Goal: Complete application form

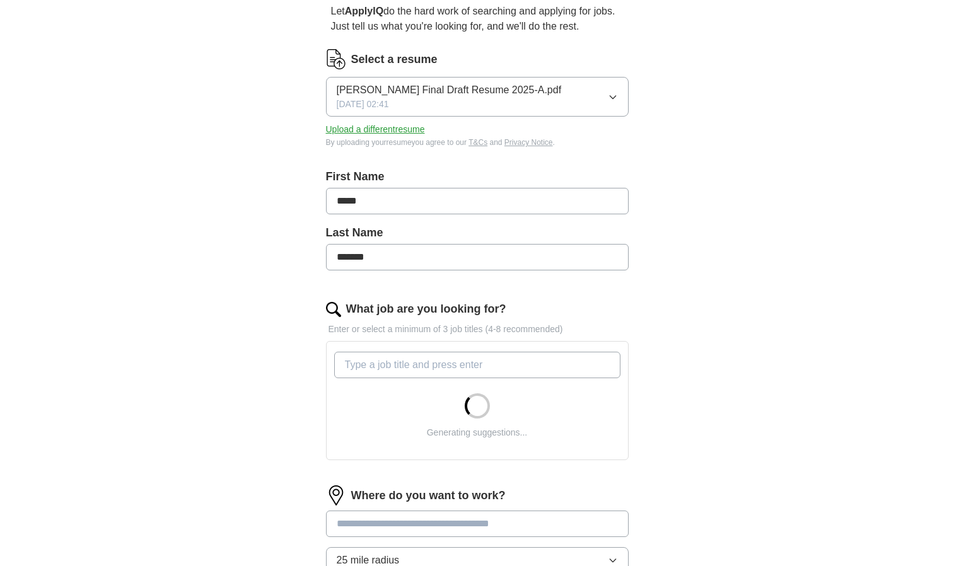
scroll to position [126, 0]
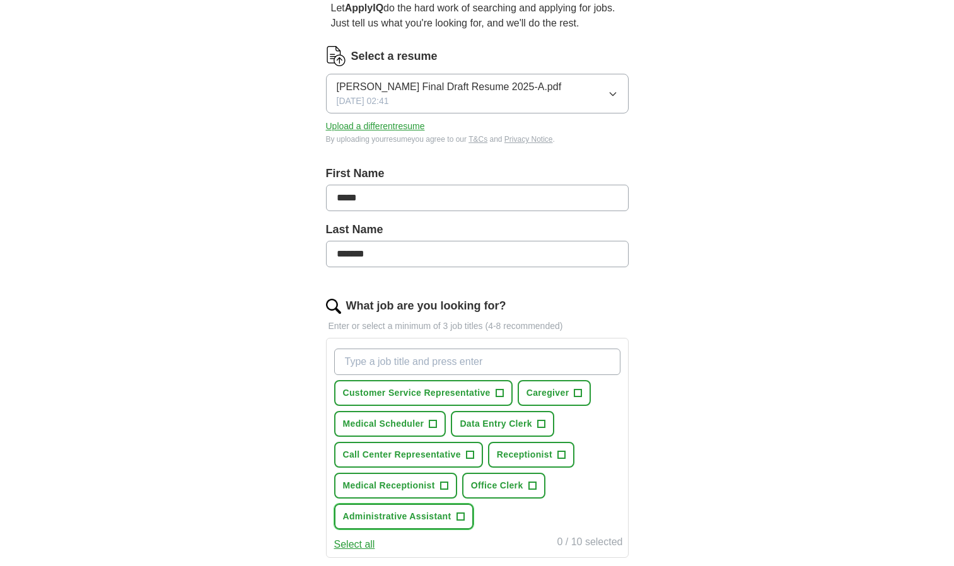
click at [418, 517] on span "Administrative Assistant" at bounding box center [397, 516] width 108 height 13
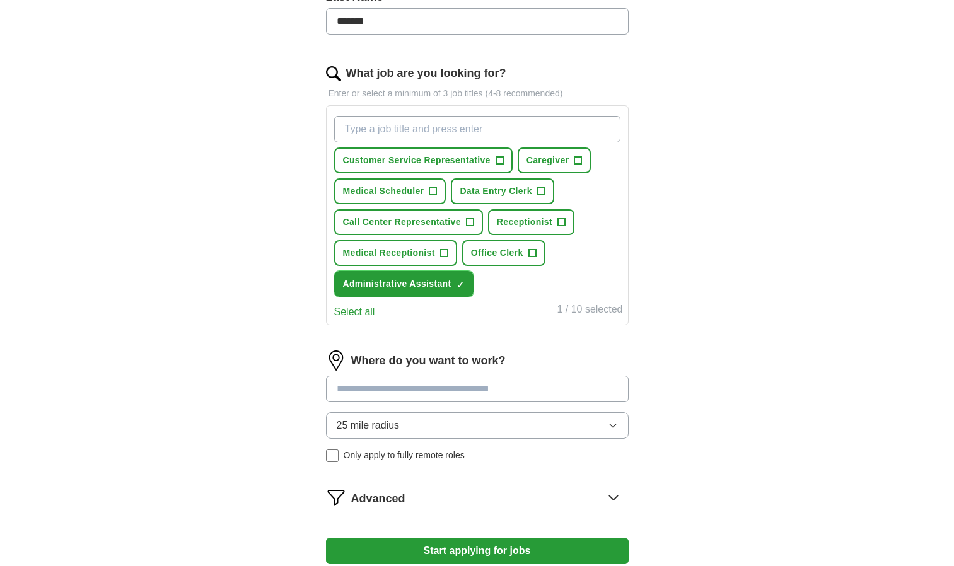
scroll to position [378, 0]
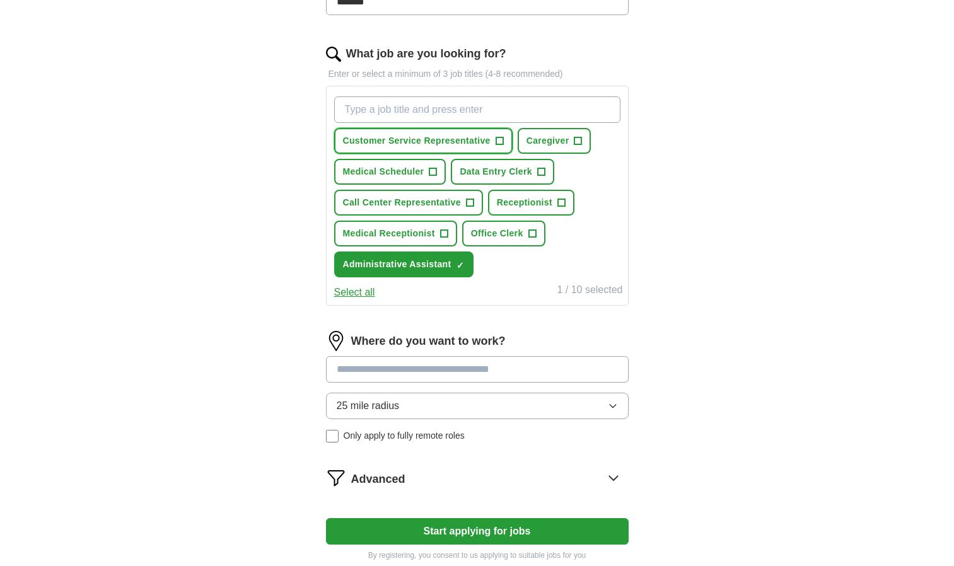
click at [452, 142] on span "Customer Service Representative" at bounding box center [416, 140] width 147 height 13
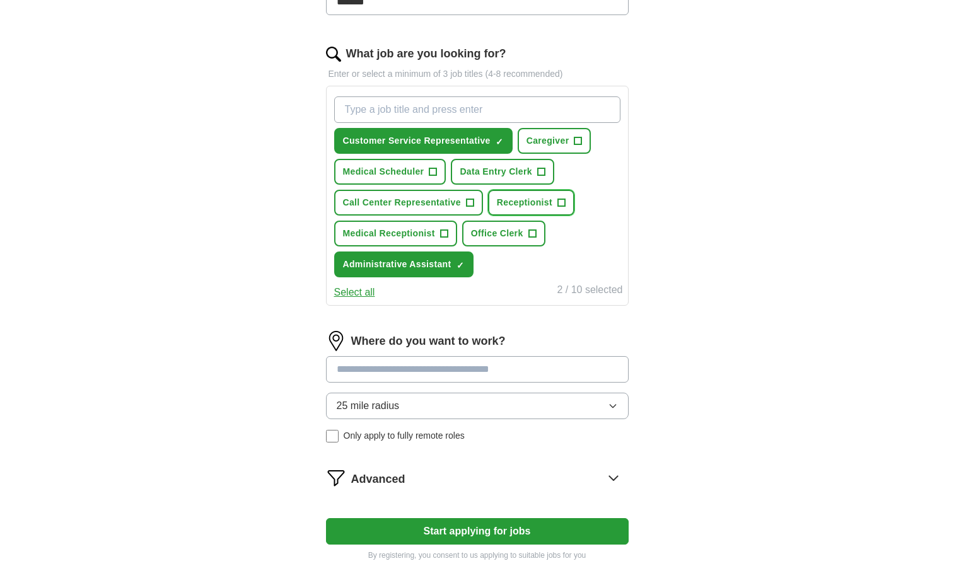
click at [528, 197] on span "Receptionist" at bounding box center [524, 202] width 55 height 13
drag, startPoint x: 495, startPoint y: 168, endPoint x: 461, endPoint y: 173, distance: 33.8
click at [494, 168] on span "Data Entry Clerk" at bounding box center [495, 171] width 72 height 13
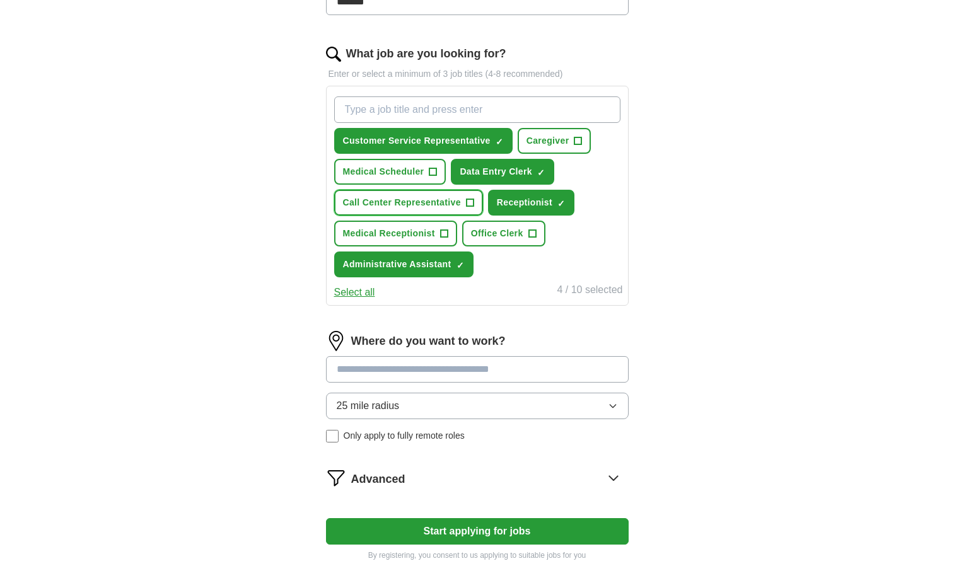
click at [418, 199] on span "Call Center Representative" at bounding box center [402, 202] width 118 height 13
drag, startPoint x: 404, startPoint y: 228, endPoint x: 420, endPoint y: 230, distance: 16.6
click at [408, 228] on span "Medical Receptionist" at bounding box center [389, 233] width 92 height 13
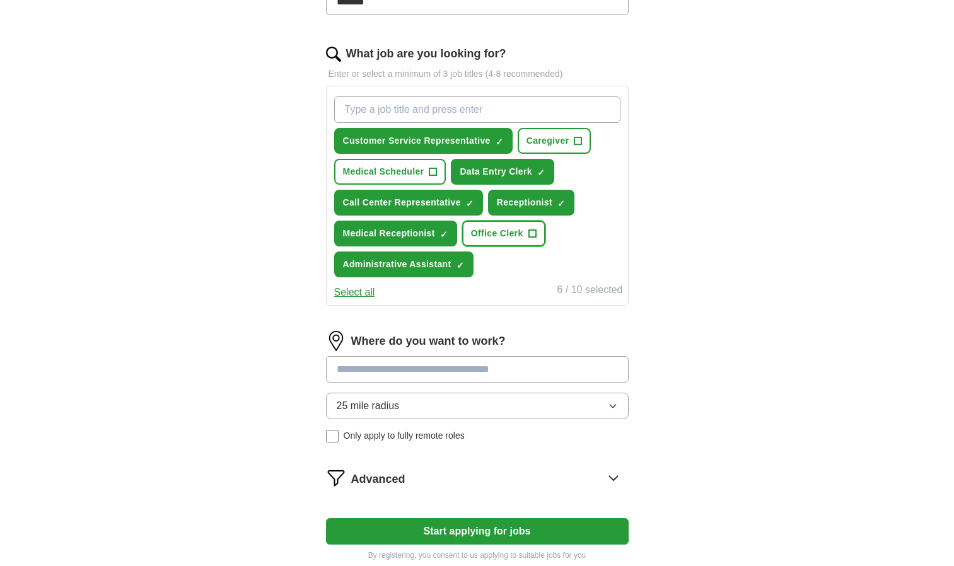
click at [507, 232] on span "Office Clerk" at bounding box center [497, 233] width 52 height 13
click at [381, 371] on input at bounding box center [477, 369] width 303 height 26
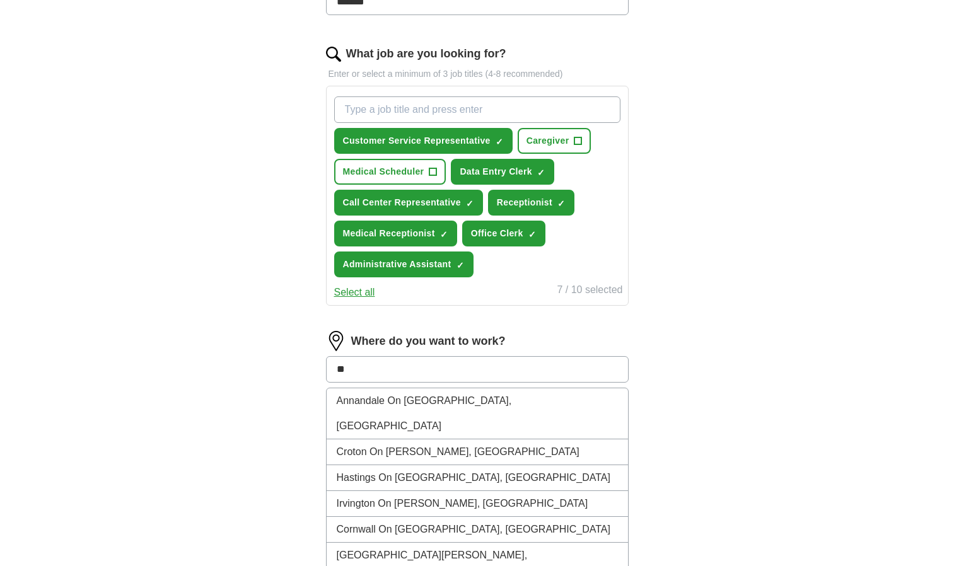
type input "*"
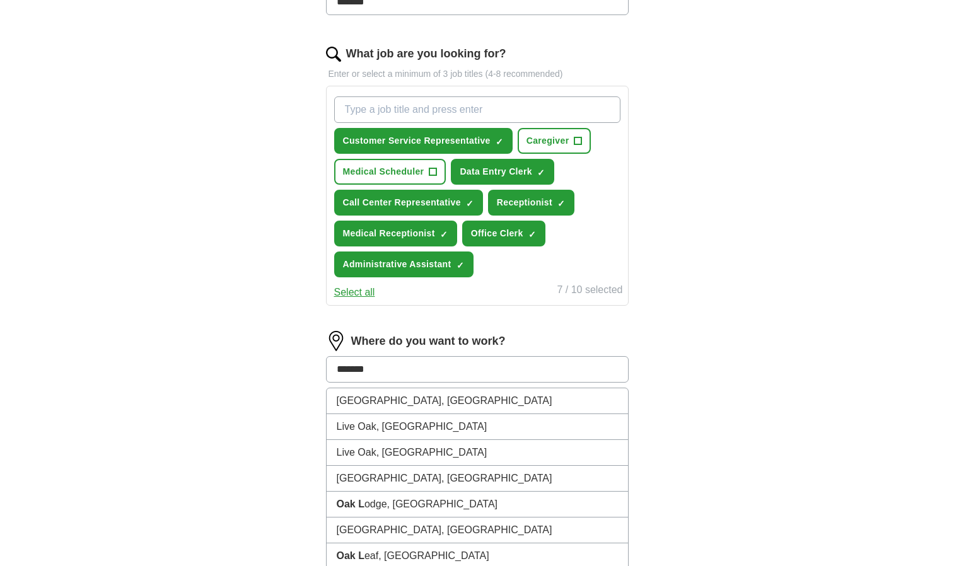
type input "********"
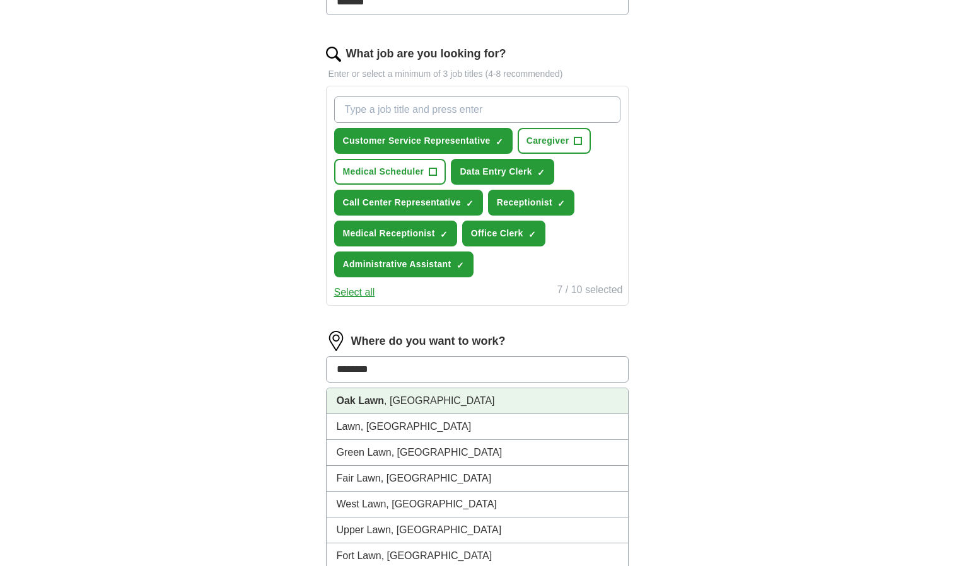
click at [436, 394] on li "Oak Lawn , [GEOGRAPHIC_DATA]" at bounding box center [476, 401] width 301 height 26
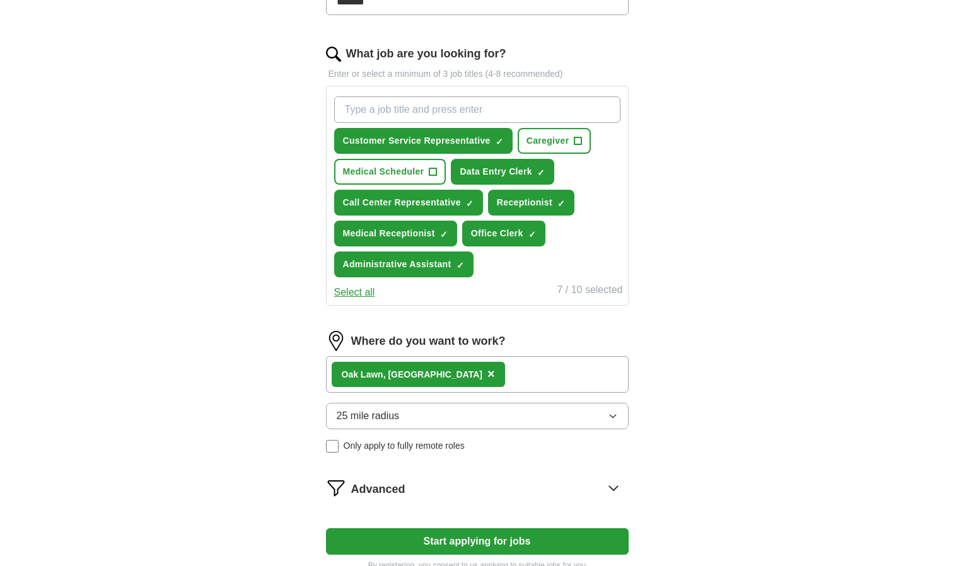
click at [613, 414] on icon "button" at bounding box center [613, 416] width 10 height 10
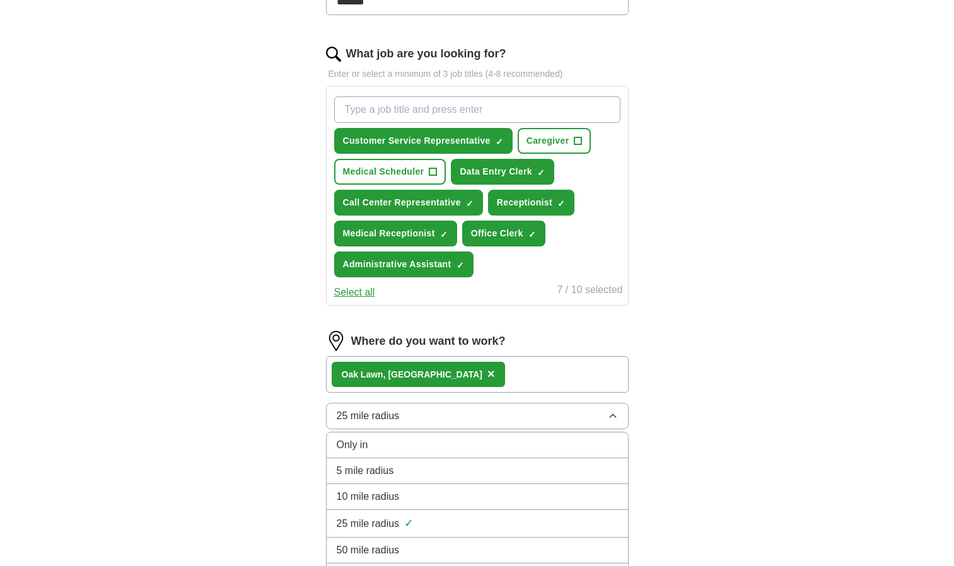
click at [399, 467] on div "5 mile radius" at bounding box center [477, 470] width 281 height 15
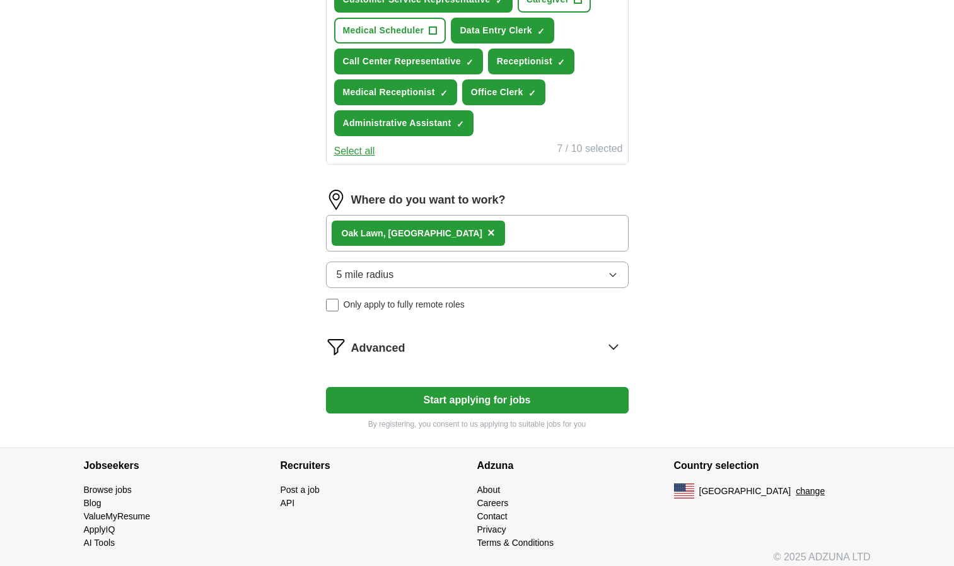
scroll to position [528, 0]
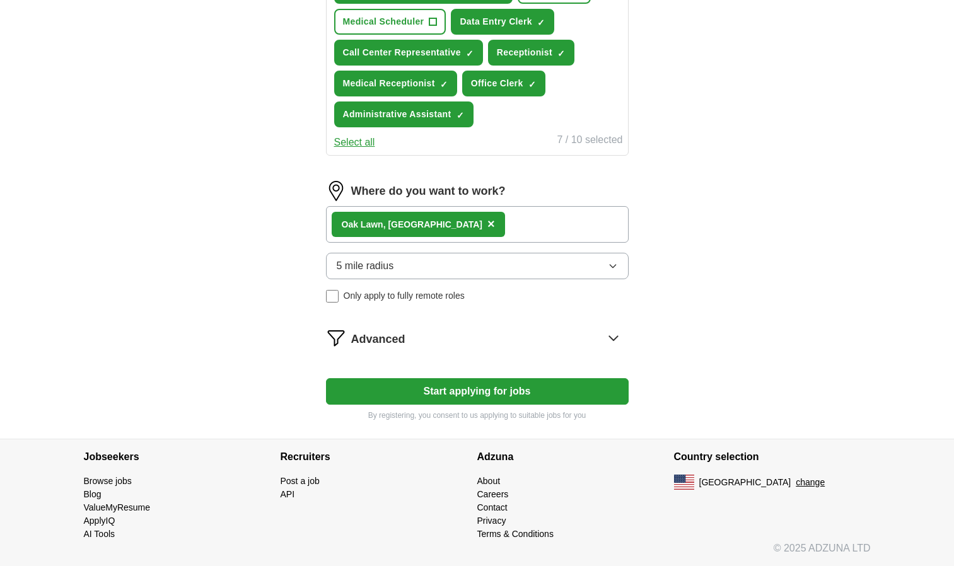
click at [465, 384] on button "Start applying for jobs" at bounding box center [477, 391] width 303 height 26
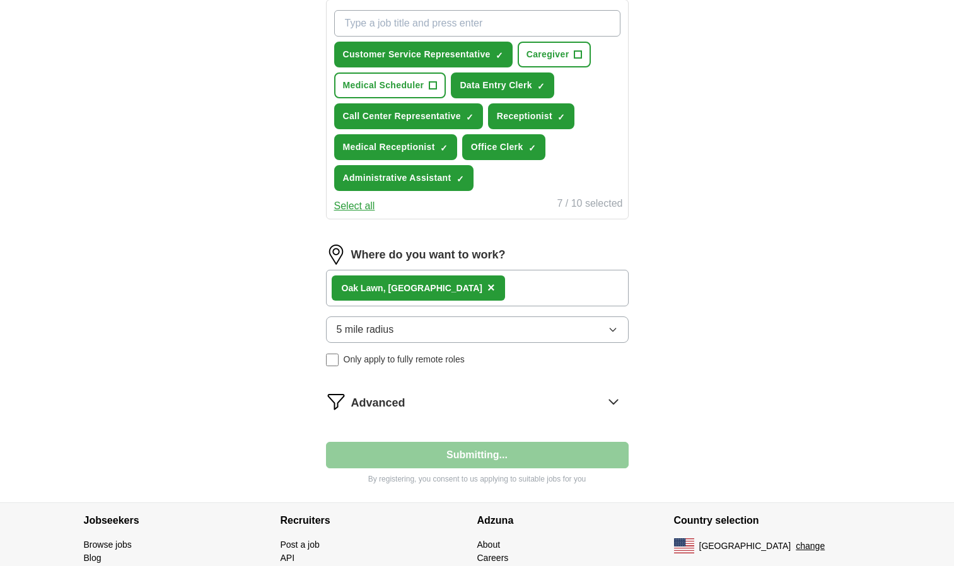
select select "**"
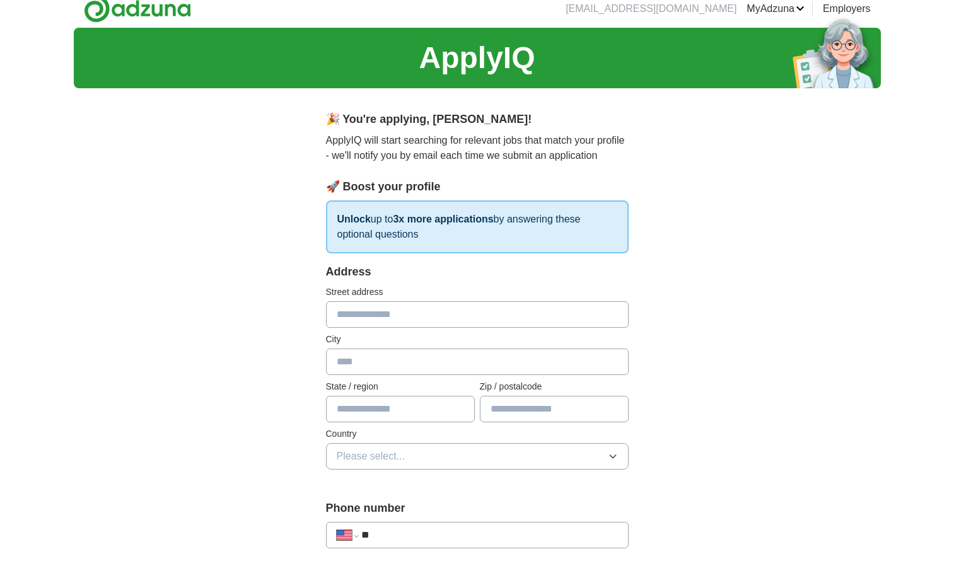
scroll to position [0, 0]
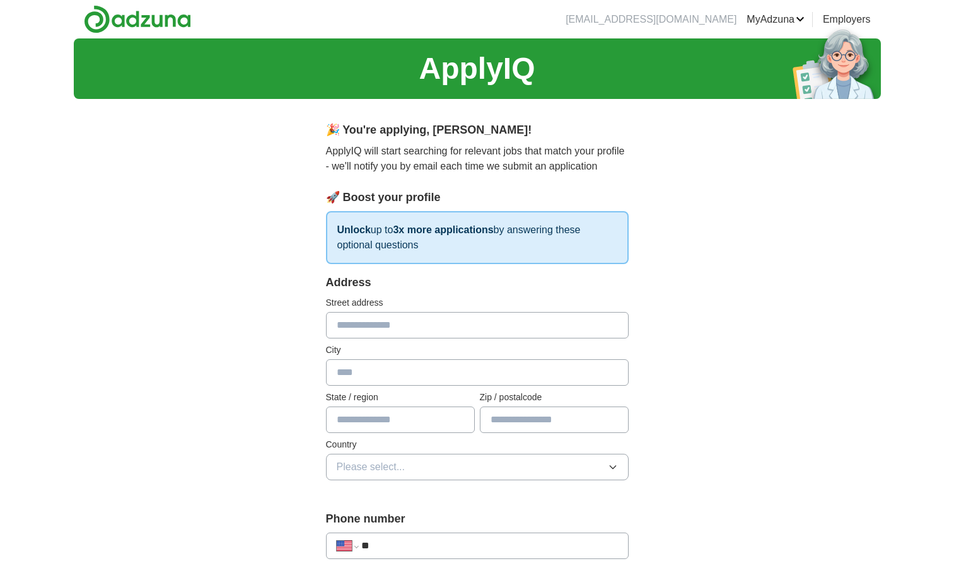
click at [374, 329] on input "text" at bounding box center [477, 325] width 303 height 26
type input "**********"
click at [420, 414] on input "text" at bounding box center [400, 420] width 149 height 26
type input "**"
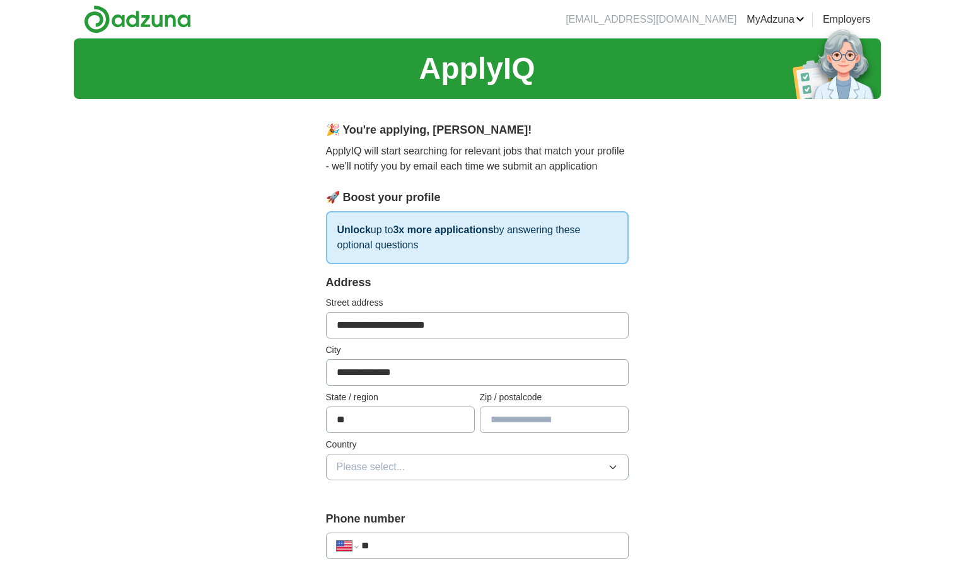
click at [551, 421] on input "text" at bounding box center [554, 420] width 149 height 26
click at [543, 415] on input "*****" at bounding box center [554, 420] width 149 height 26
type input "*****"
click at [350, 468] on span "Please select..." at bounding box center [371, 466] width 69 height 15
click at [388, 519] on span "[GEOGRAPHIC_DATA]" at bounding box center [389, 521] width 105 height 15
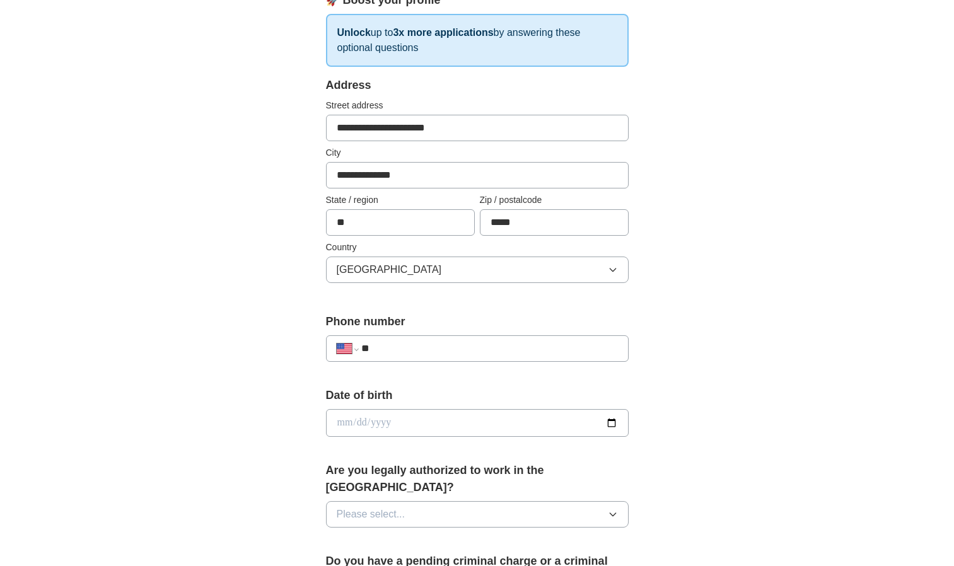
scroll to position [252, 0]
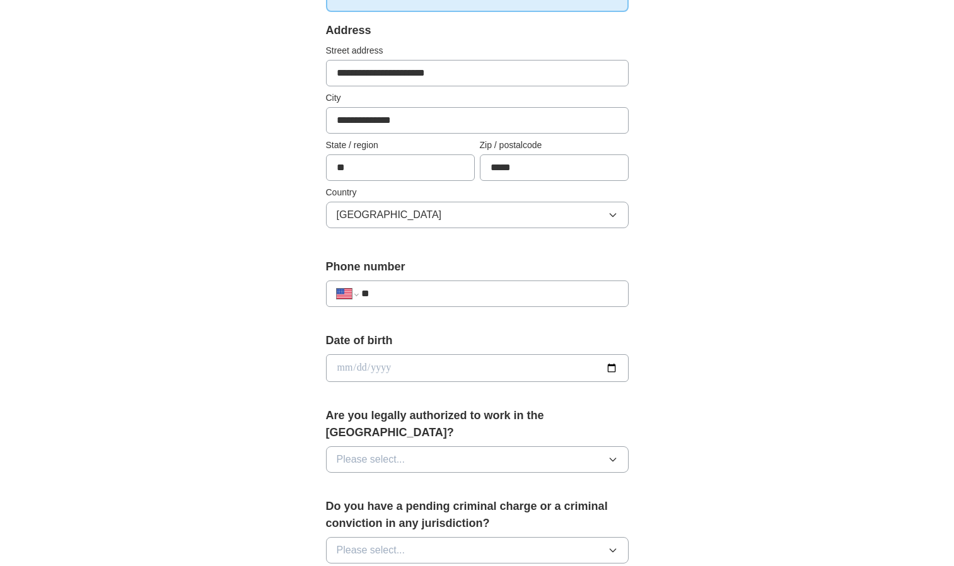
click at [415, 290] on input "**" at bounding box center [489, 293] width 256 height 15
type input "**********"
click at [516, 371] on input "date" at bounding box center [477, 368] width 303 height 28
type input "**********"
click at [511, 446] on button "Please select..." at bounding box center [477, 459] width 303 height 26
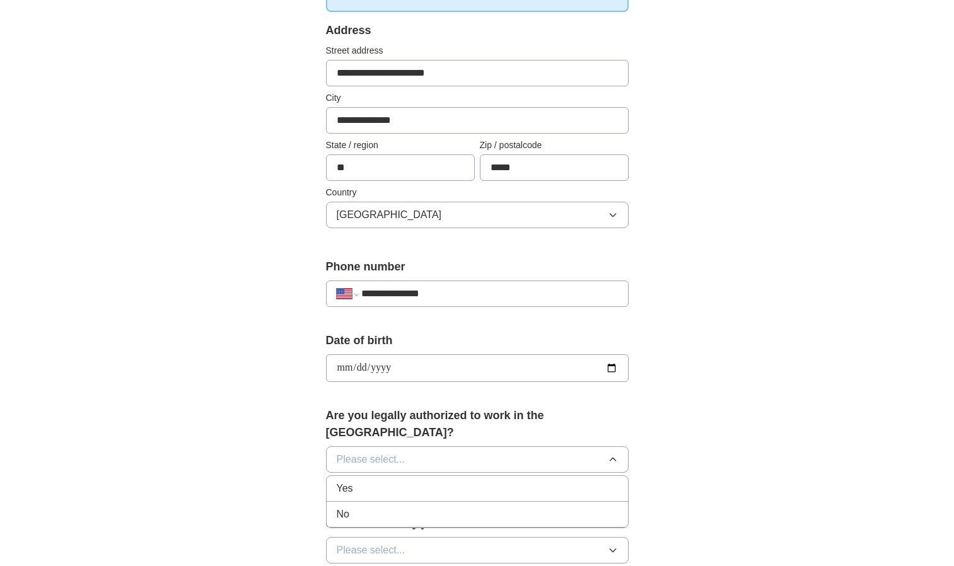
click at [477, 481] on div "Yes" at bounding box center [477, 488] width 281 height 15
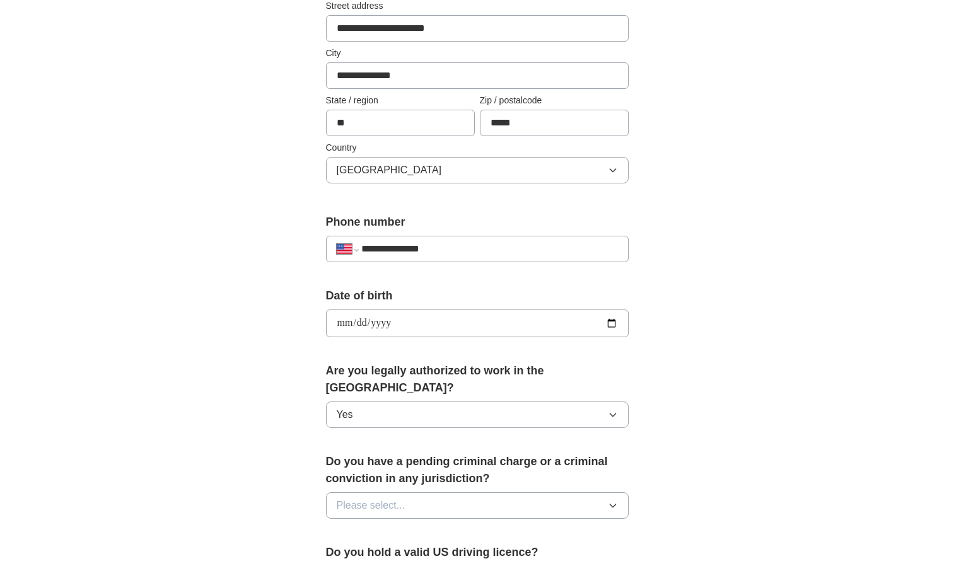
scroll to position [378, 0]
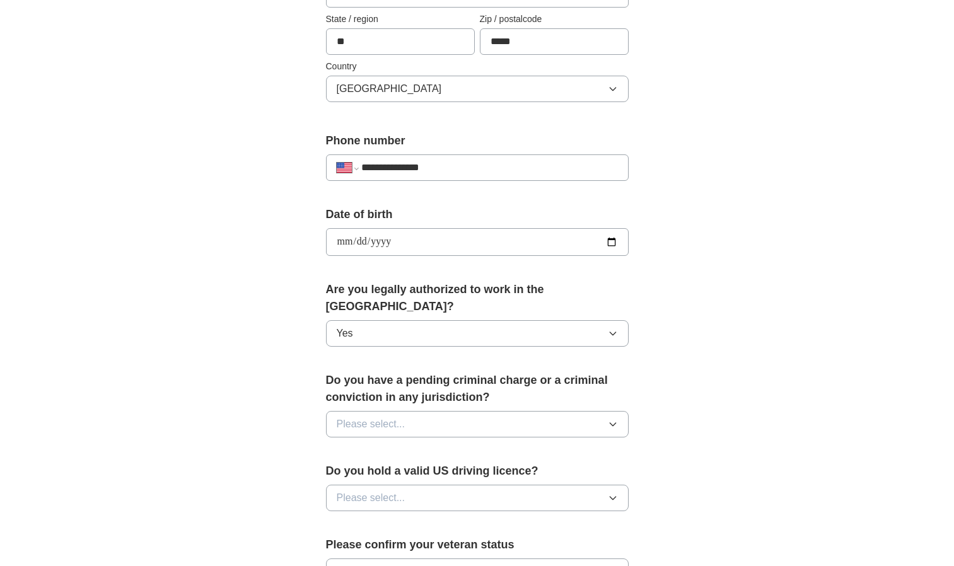
click at [446, 411] on button "Please select..." at bounding box center [477, 424] width 303 height 26
click at [446, 471] on div "No" at bounding box center [477, 478] width 281 height 15
click at [479, 485] on button "Please select..." at bounding box center [477, 498] width 303 height 26
click at [456, 519] on div "Yes" at bounding box center [477, 526] width 281 height 15
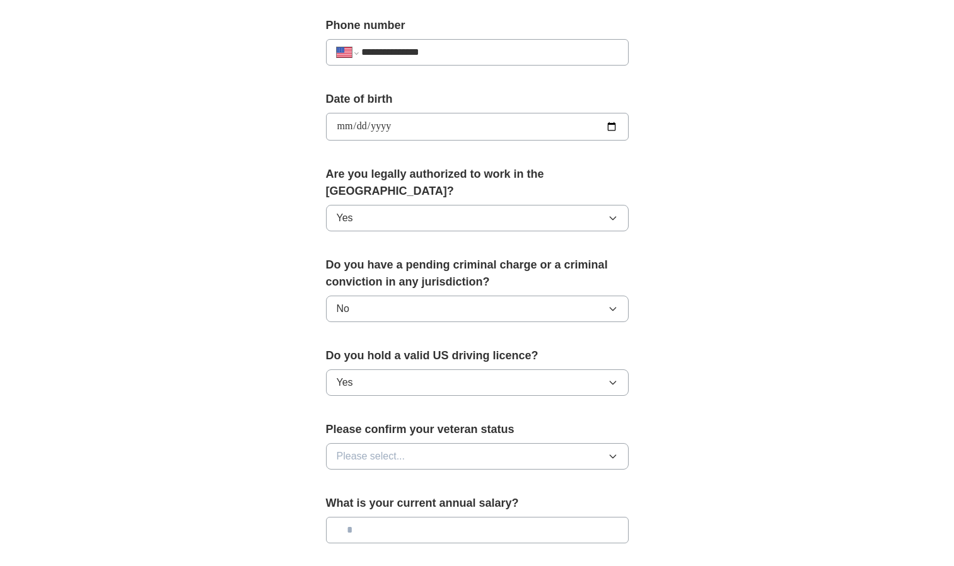
scroll to position [504, 0]
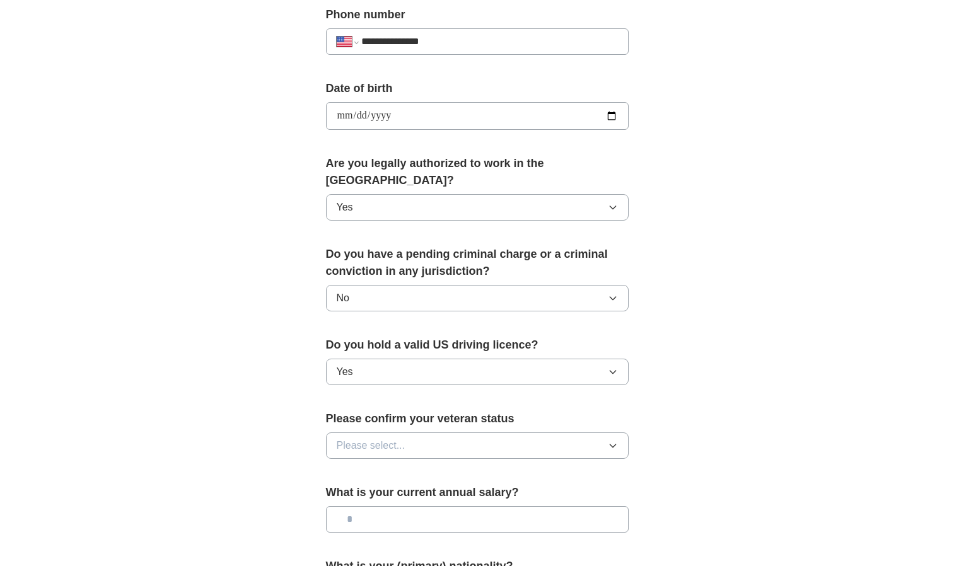
click at [474, 432] on button "Please select..." at bounding box center [477, 445] width 303 height 26
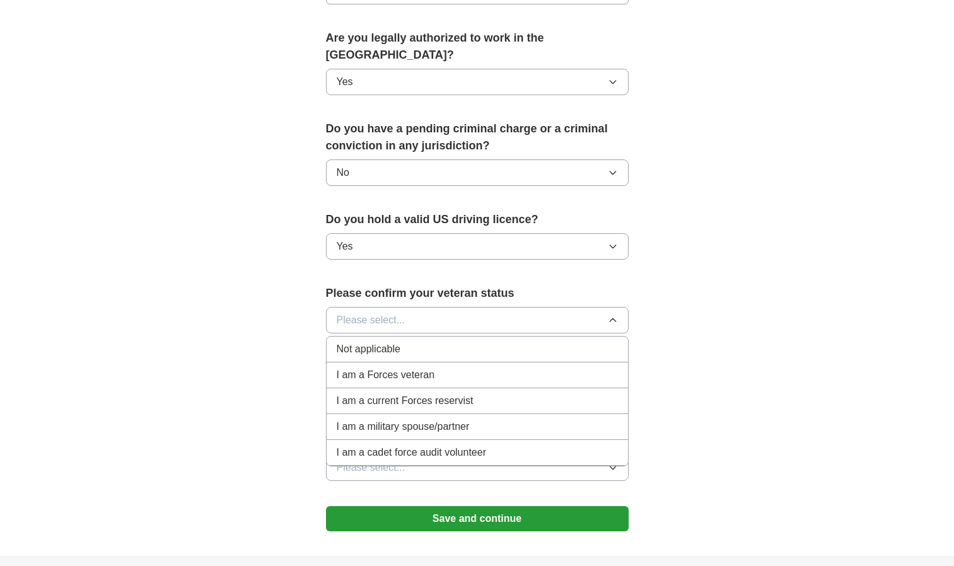
scroll to position [630, 0]
click at [430, 341] on div "Not applicable" at bounding box center [477, 348] width 281 height 15
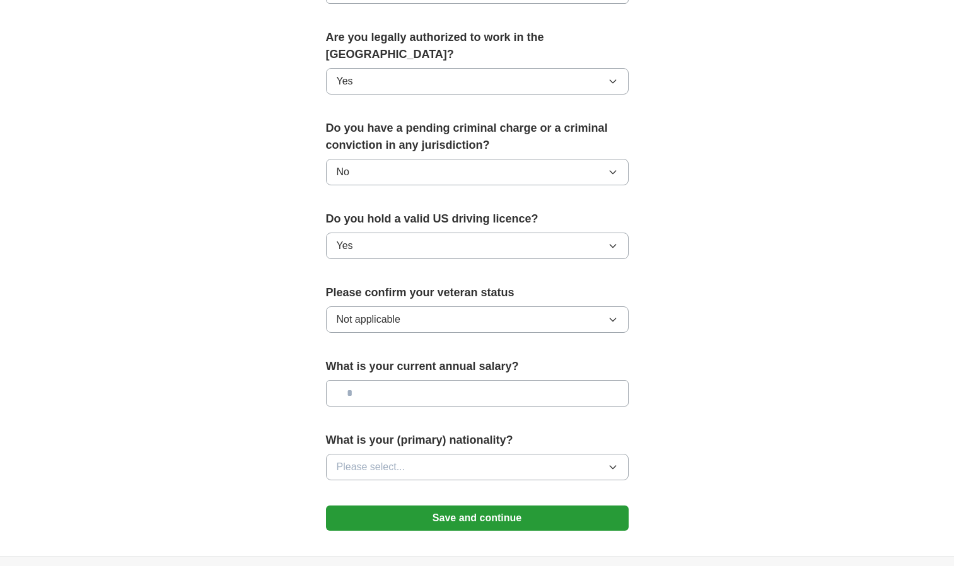
click at [418, 385] on input "text" at bounding box center [477, 393] width 303 height 26
type input "*******"
click at [401, 459] on span "Please select..." at bounding box center [371, 466] width 69 height 15
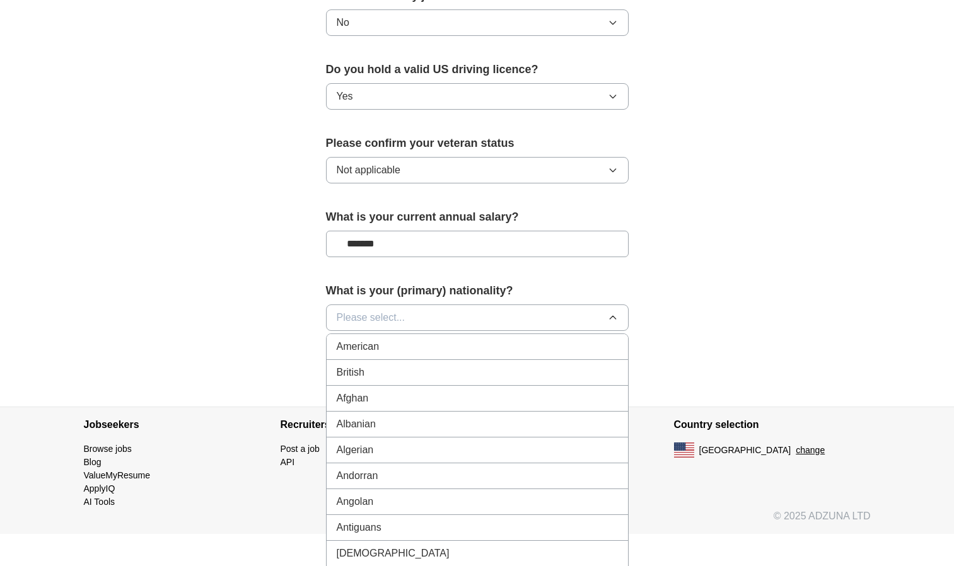
scroll to position [782, 0]
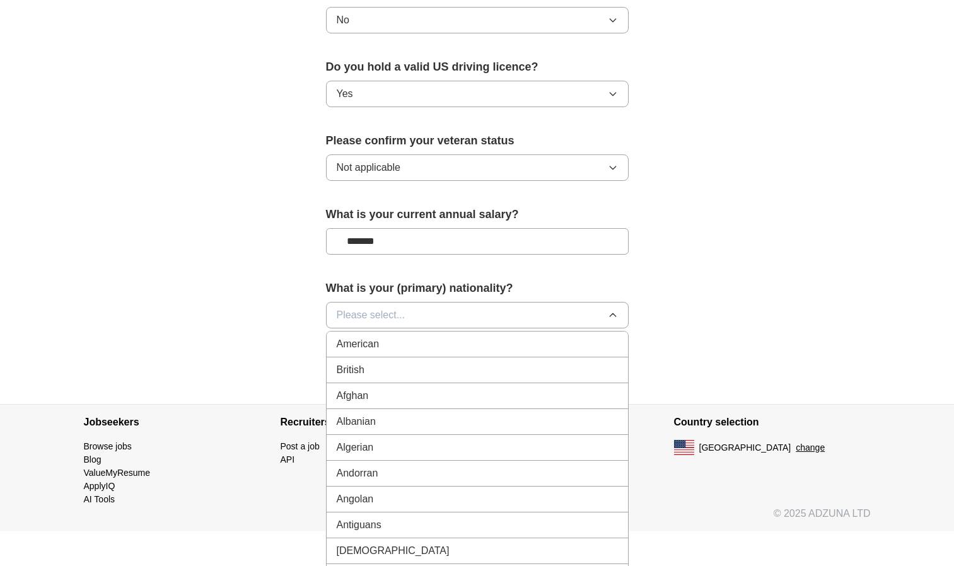
click at [398, 337] on div "American" at bounding box center [477, 344] width 281 height 15
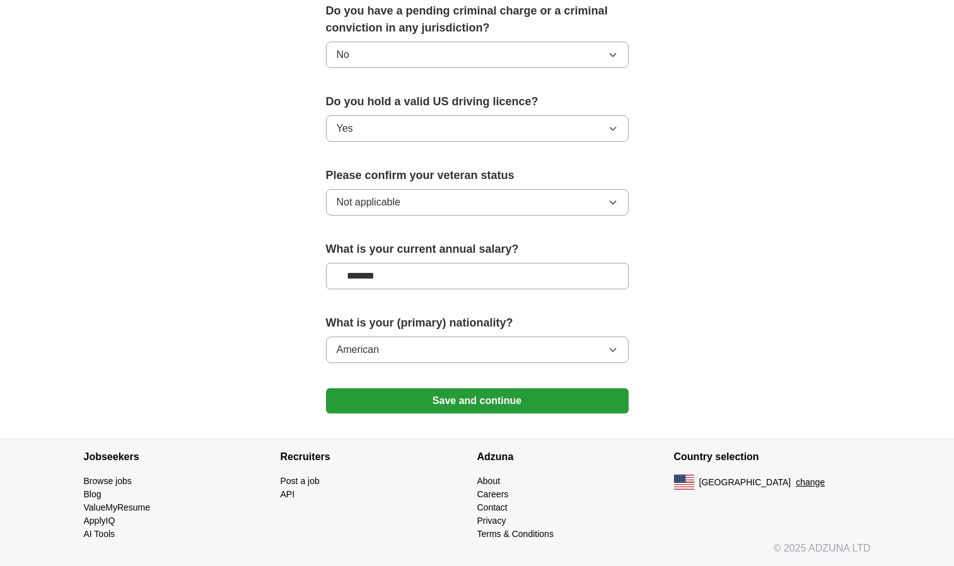
scroll to position [730, 0]
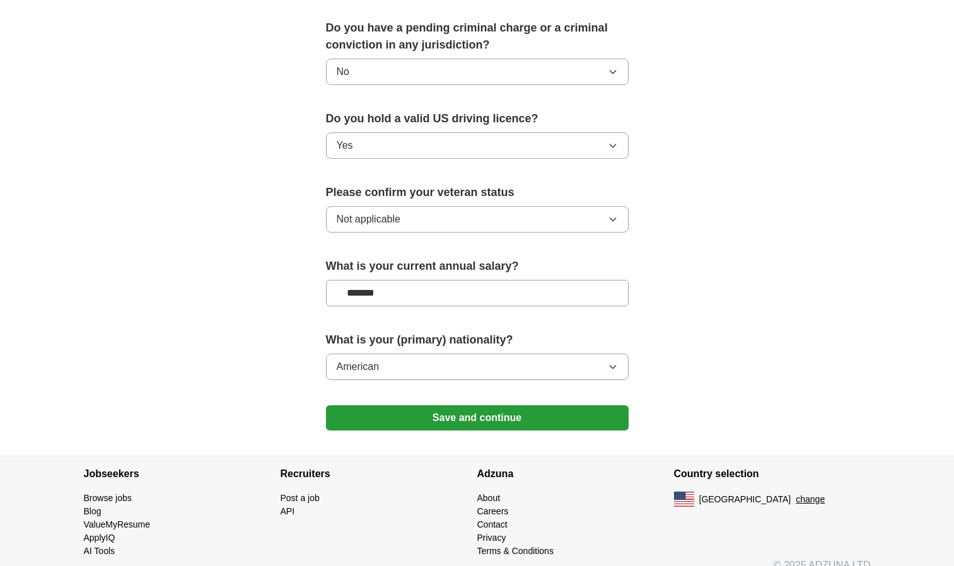
click at [495, 405] on button "Save and continue" at bounding box center [477, 417] width 303 height 25
